Goal: Task Accomplishment & Management: Complete application form

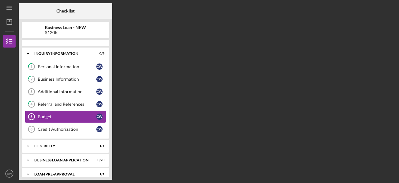
scroll to position [3, 0]
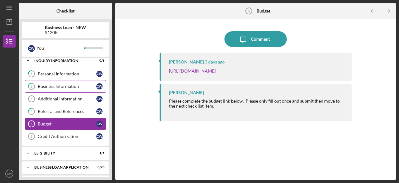
click at [71, 88] on div "Business Information" at bounding box center [67, 86] width 59 height 5
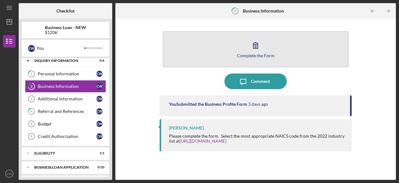
click at [260, 51] on icon "button" at bounding box center [256, 45] width 16 height 16
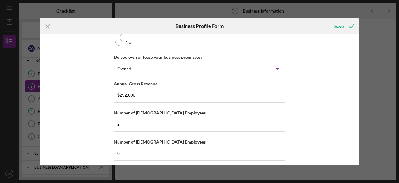
scroll to position [504, 0]
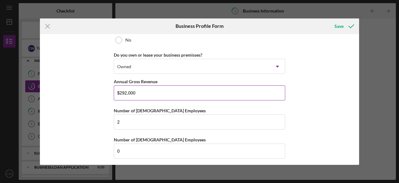
click at [181, 93] on input "$292,000" at bounding box center [200, 92] width 172 height 15
type input "$2"
type input "$59,214"
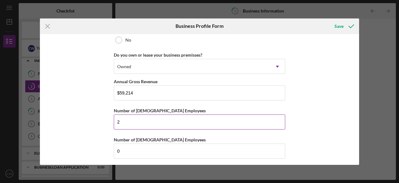
click at [143, 123] on input "2" at bounding box center [200, 121] width 172 height 15
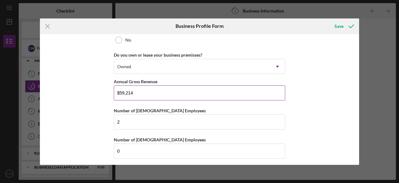
click at [182, 88] on input "$59,214" at bounding box center [200, 92] width 172 height 15
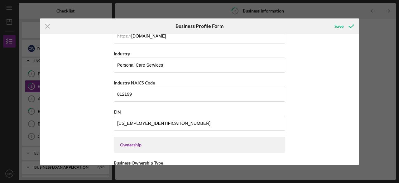
scroll to position [0, 0]
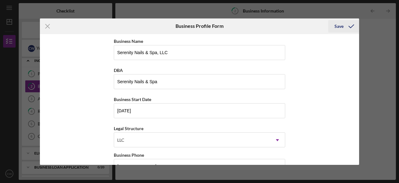
click at [337, 25] on div "Save" at bounding box center [339, 26] width 9 height 12
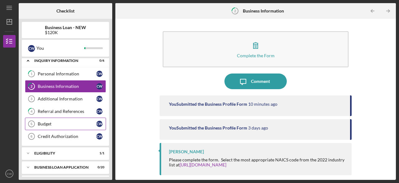
click at [56, 121] on div "Budget" at bounding box center [67, 123] width 59 height 5
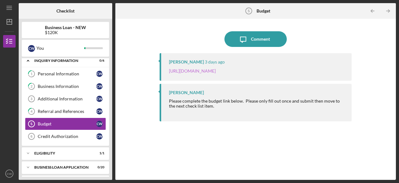
click at [216, 72] on link "[URL][DOMAIN_NAME]" at bounding box center [192, 70] width 47 height 5
